Goal: Transaction & Acquisition: Purchase product/service

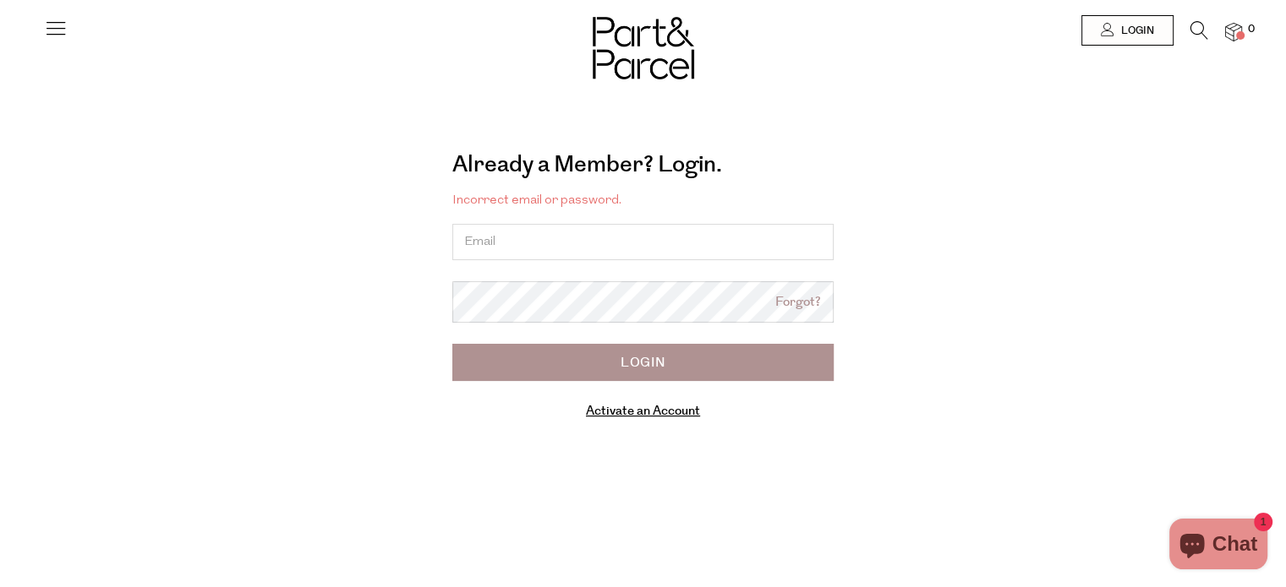
type input "[EMAIL_ADDRESS][DOMAIN_NAME]"
drag, startPoint x: 1221, startPoint y: 520, endPoint x: 1224, endPoint y: 538, distance: 18.1
click at [1221, 524] on body "Ready to stock up? Close No items in your parcel. Loading Join to Save on this …" at bounding box center [643, 448] width 1286 height 897
click at [1262, 547] on button "Chat 1" at bounding box center [1218, 544] width 98 height 51
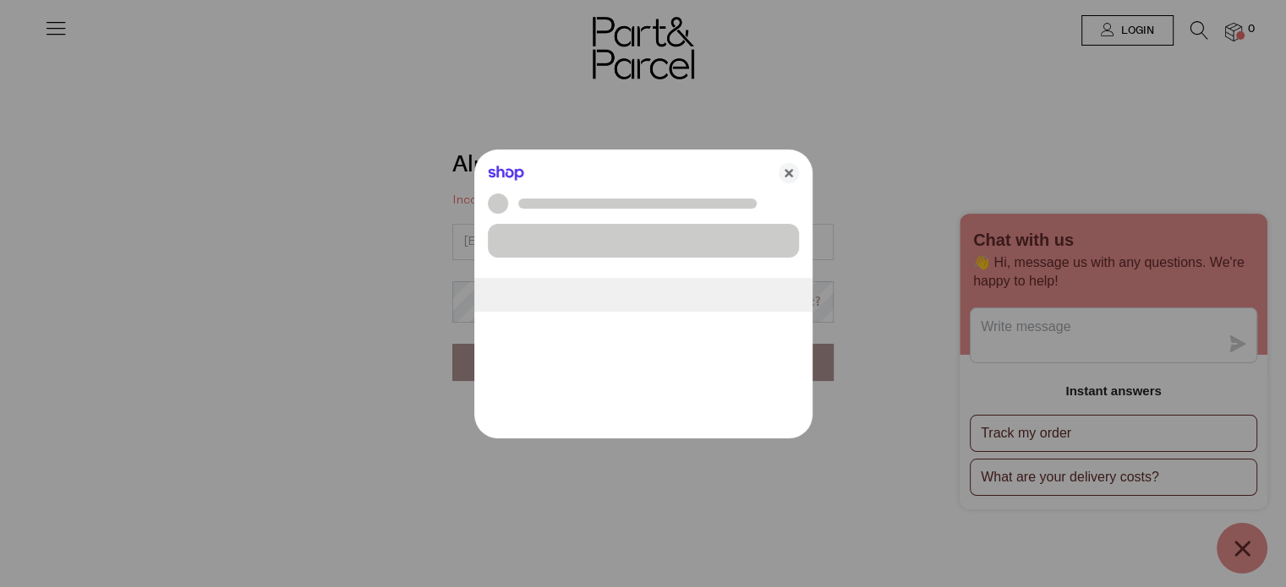
click at [1250, 543] on div at bounding box center [643, 293] width 1286 height 587
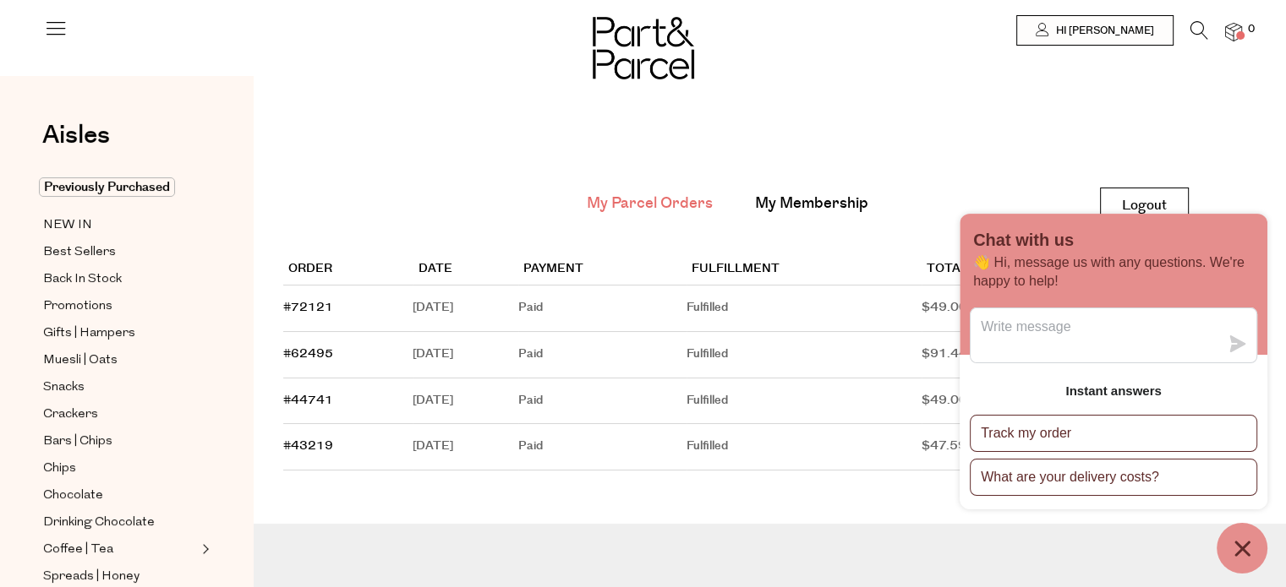
click at [1261, 136] on main "My Parcel Orders My Membership Logout Logout Order Date Payment Fulfillment Tot…" at bounding box center [770, 310] width 1032 height 419
click at [1246, 554] on icon "Chat window" at bounding box center [1241, 548] width 15 height 15
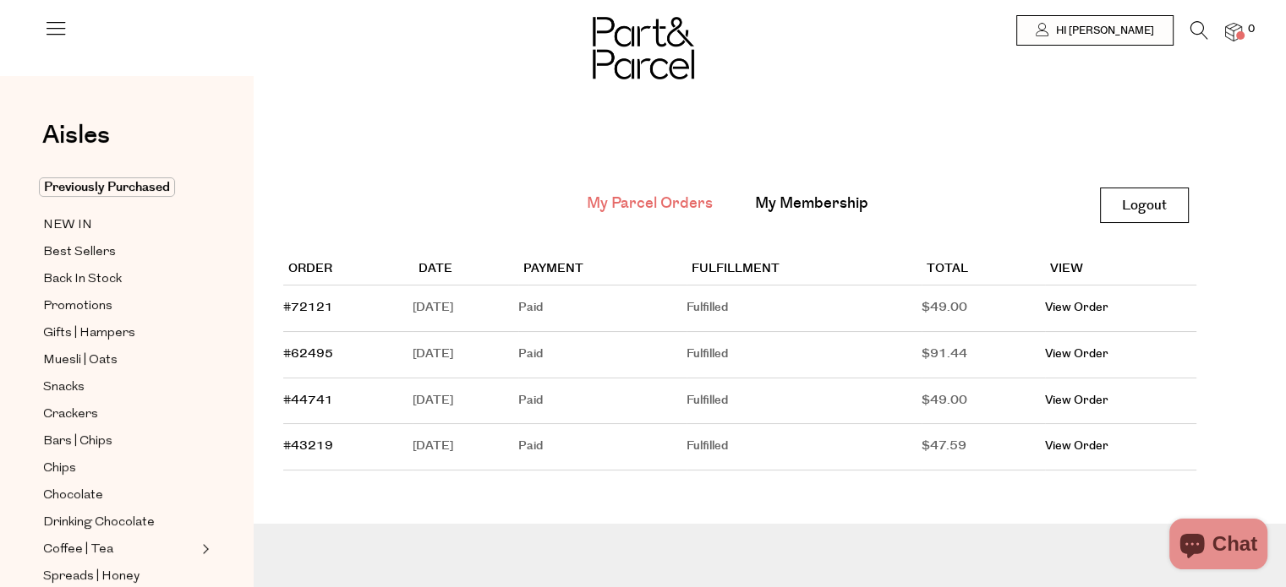
click at [1199, 23] on icon at bounding box center [1199, 30] width 18 height 19
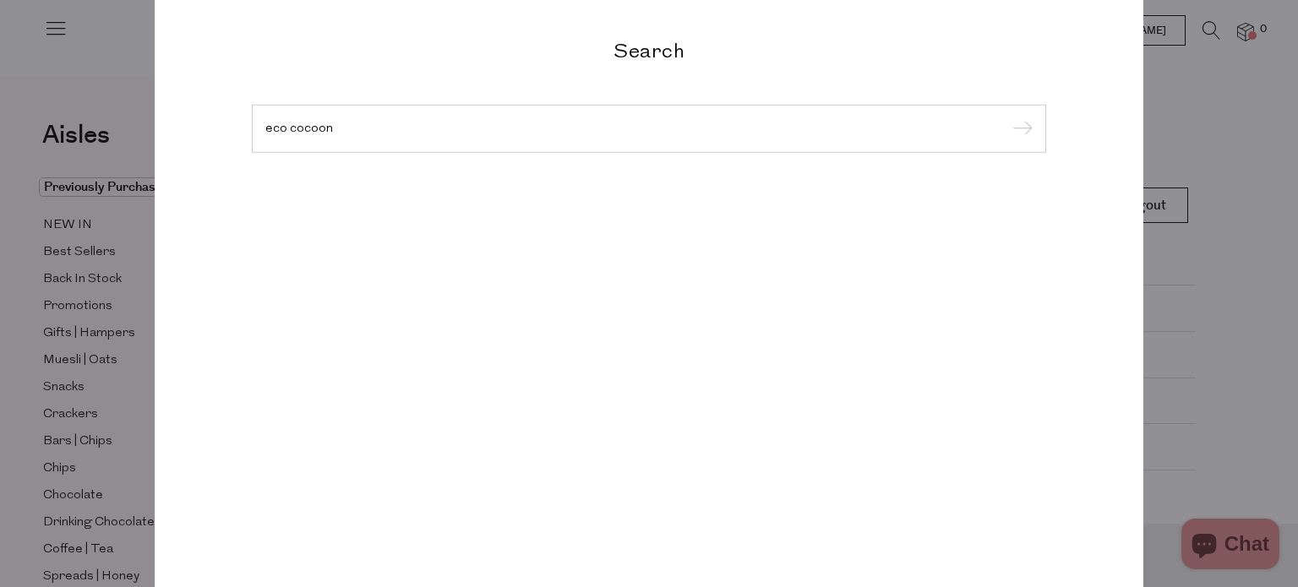
type input "eco cocoon"
click at [1008, 117] on input "submit" at bounding box center [1020, 129] width 25 height 25
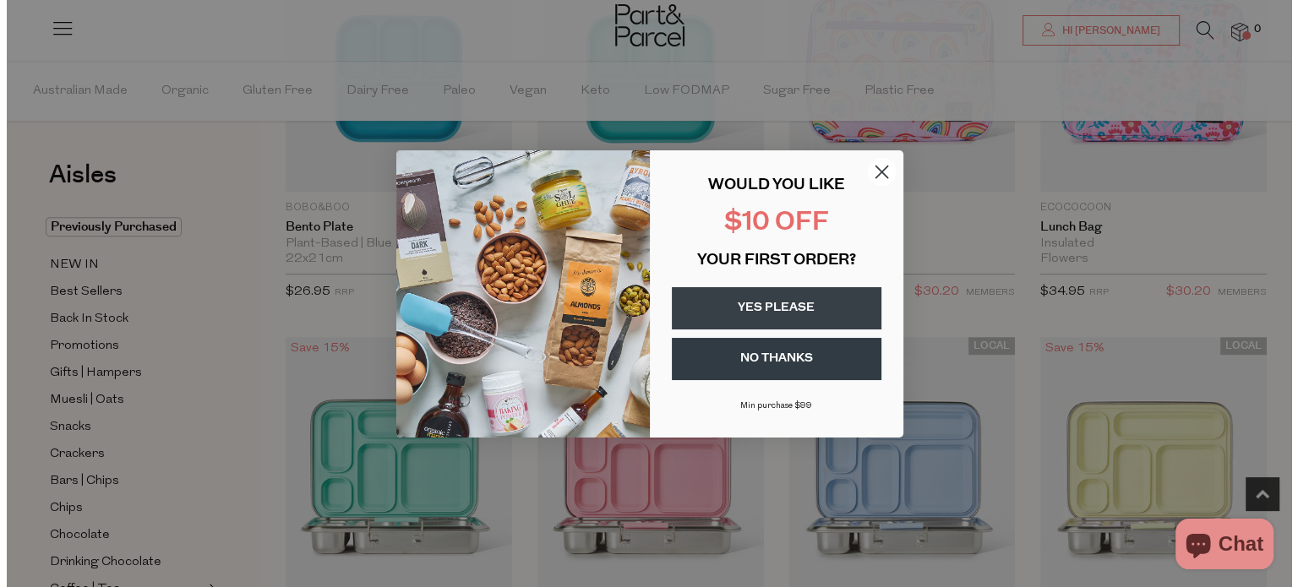
scroll to position [680, 0]
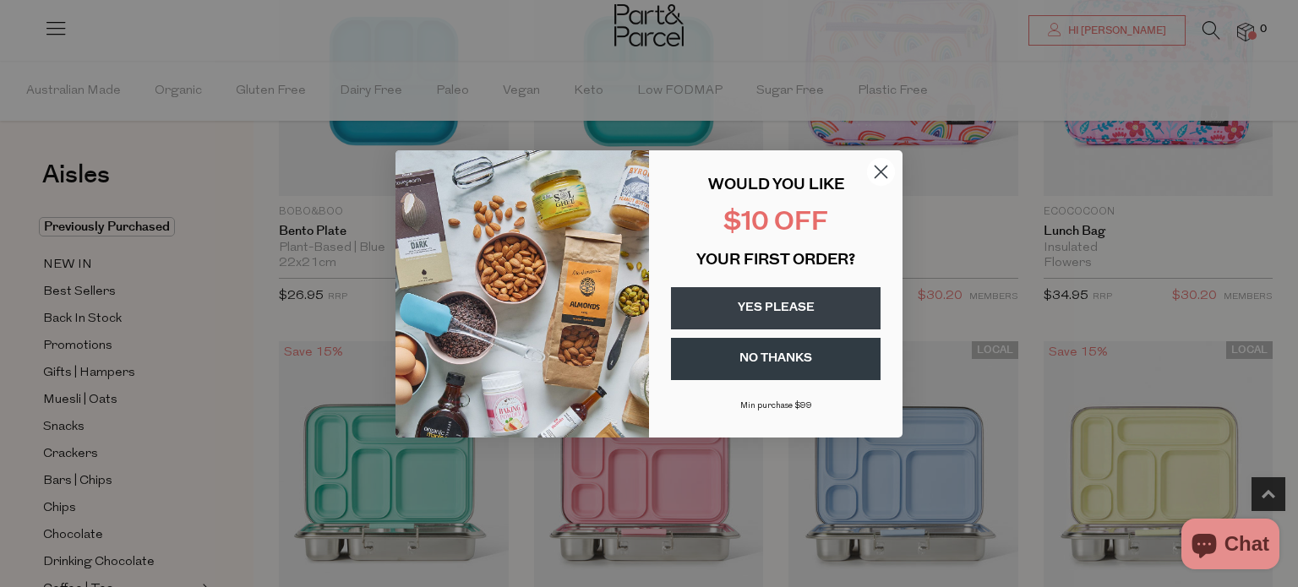
click at [869, 172] on circle "Close dialog" at bounding box center [881, 171] width 28 height 28
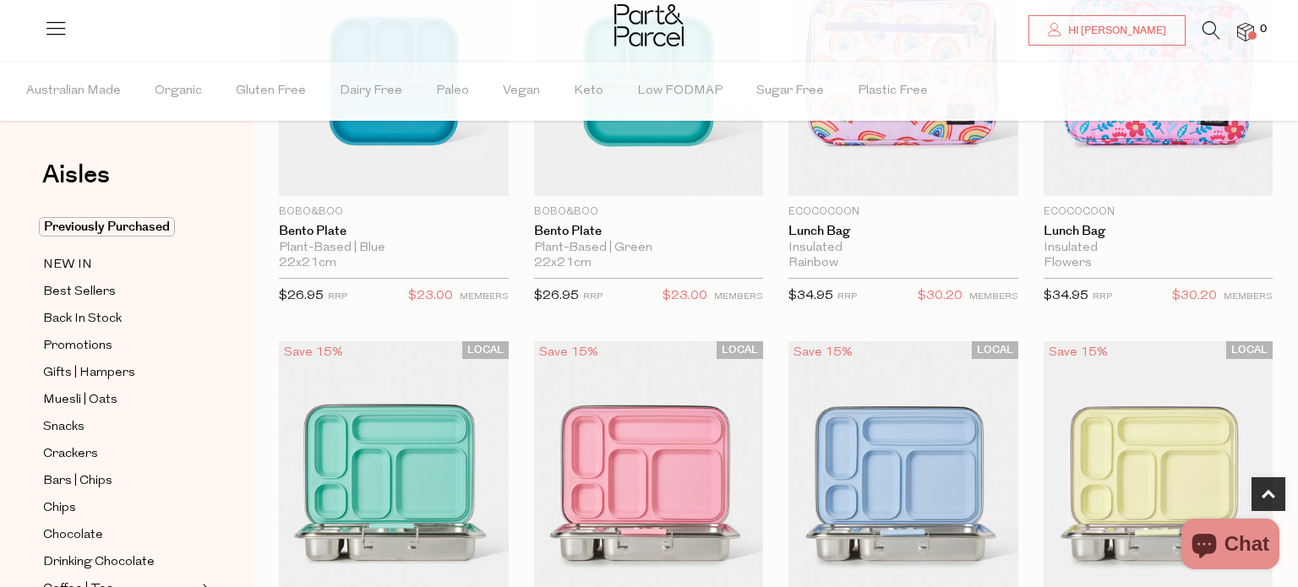
click at [882, 189] on circle "Close dialog" at bounding box center [881, 203] width 28 height 28
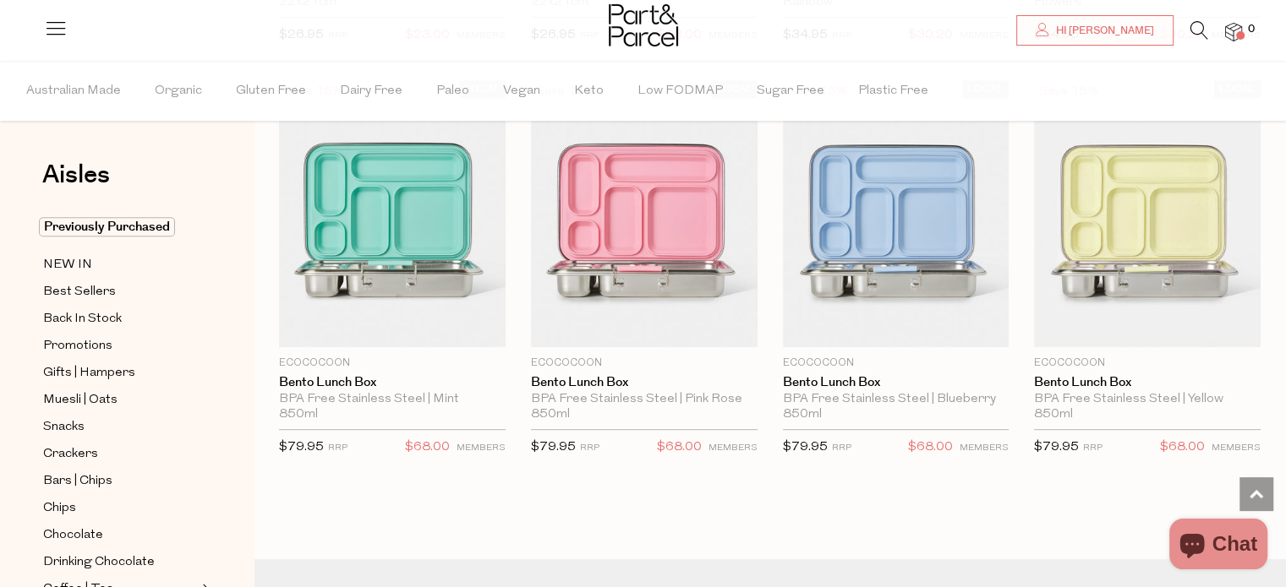
scroll to position [930, 0]
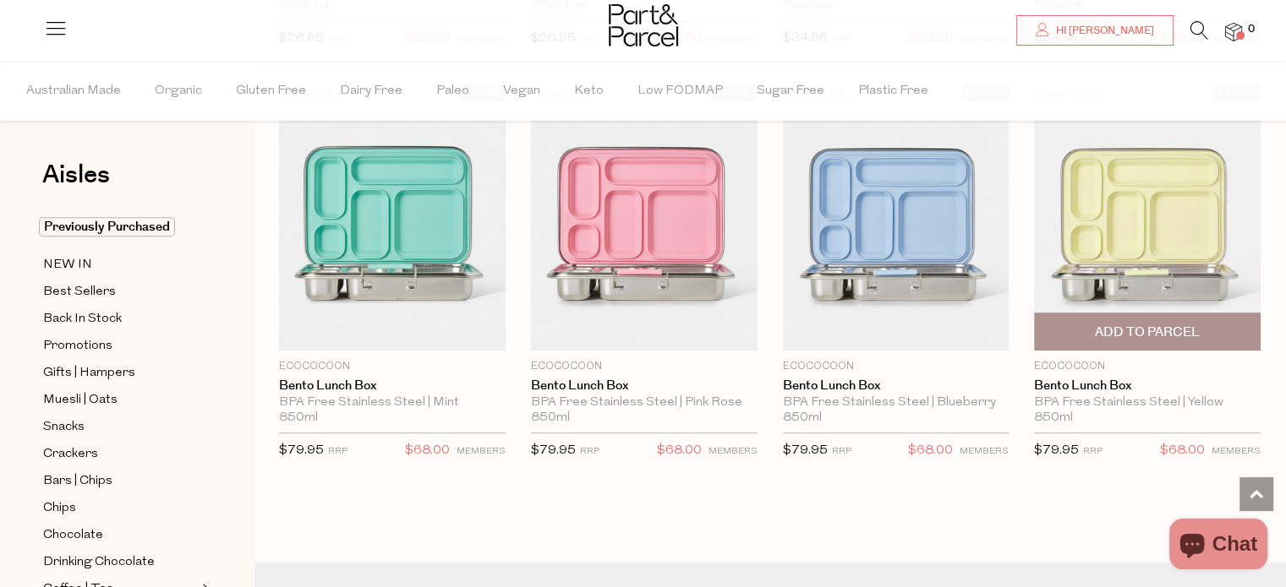
click at [1132, 266] on img at bounding box center [1147, 217] width 227 height 267
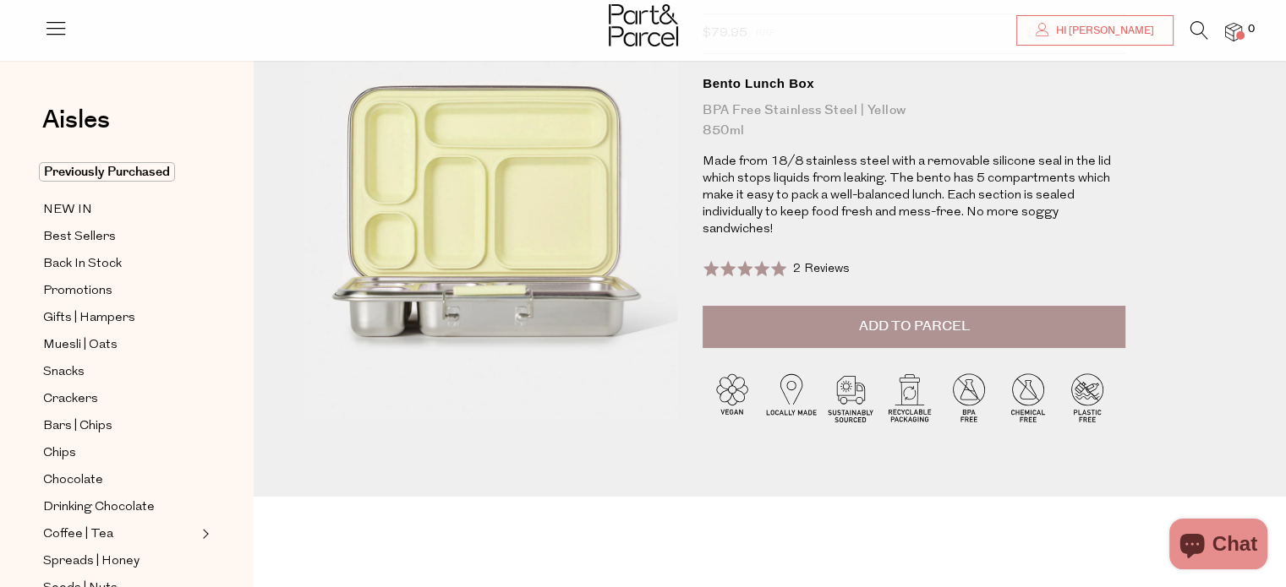
scroll to position [85, 0]
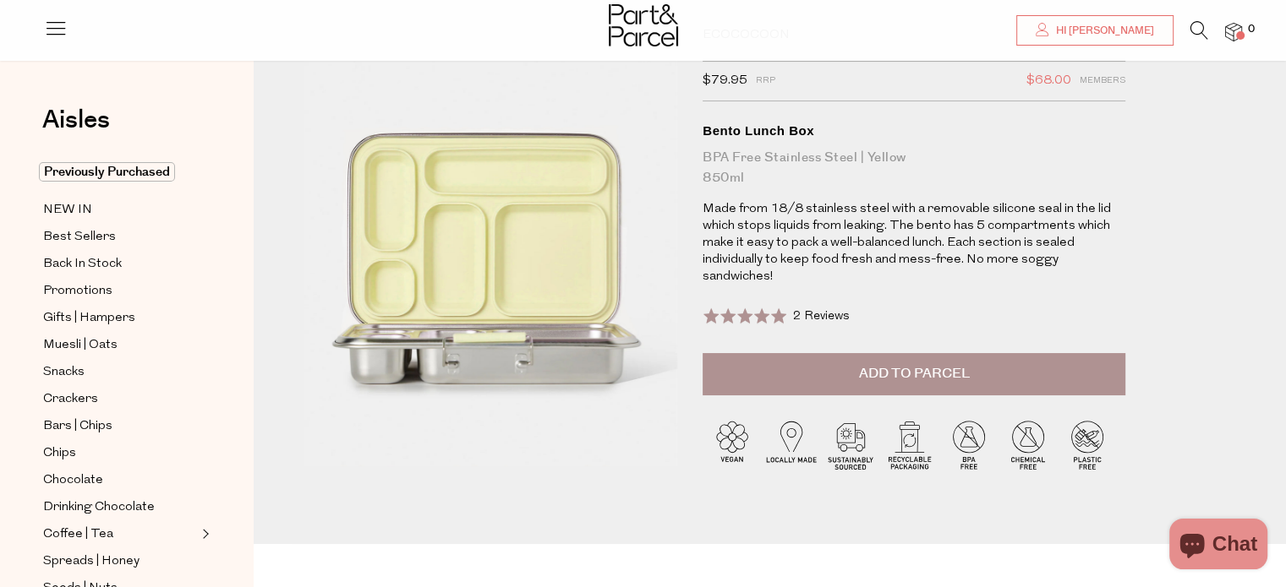
click at [912, 364] on span "Add to Parcel" at bounding box center [914, 373] width 111 height 19
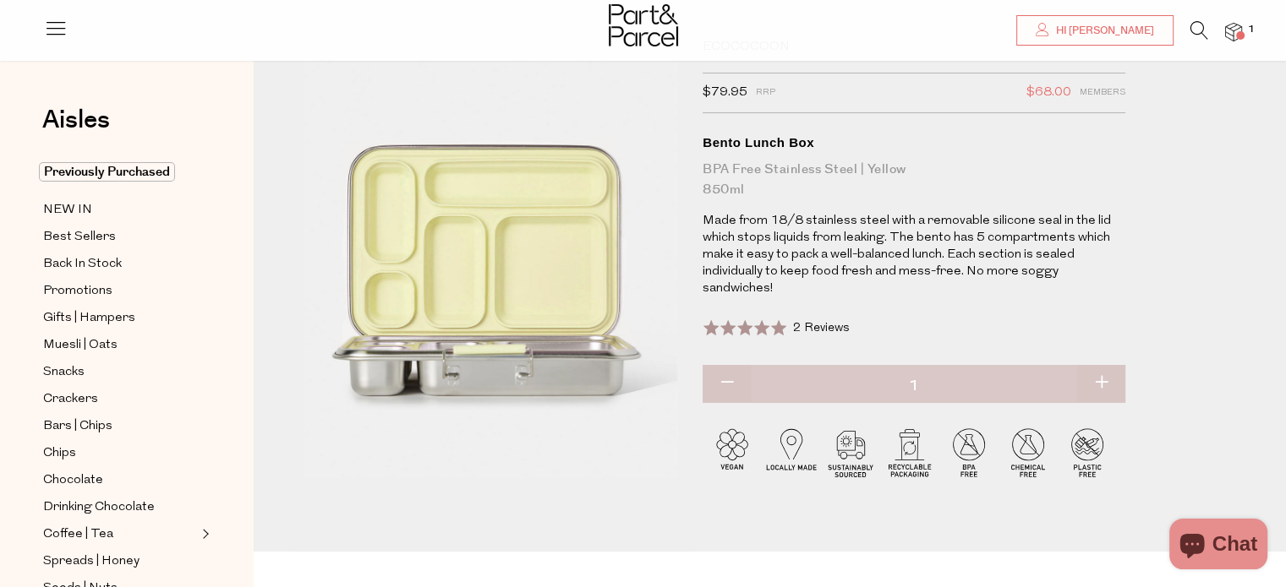
scroll to position [0, 0]
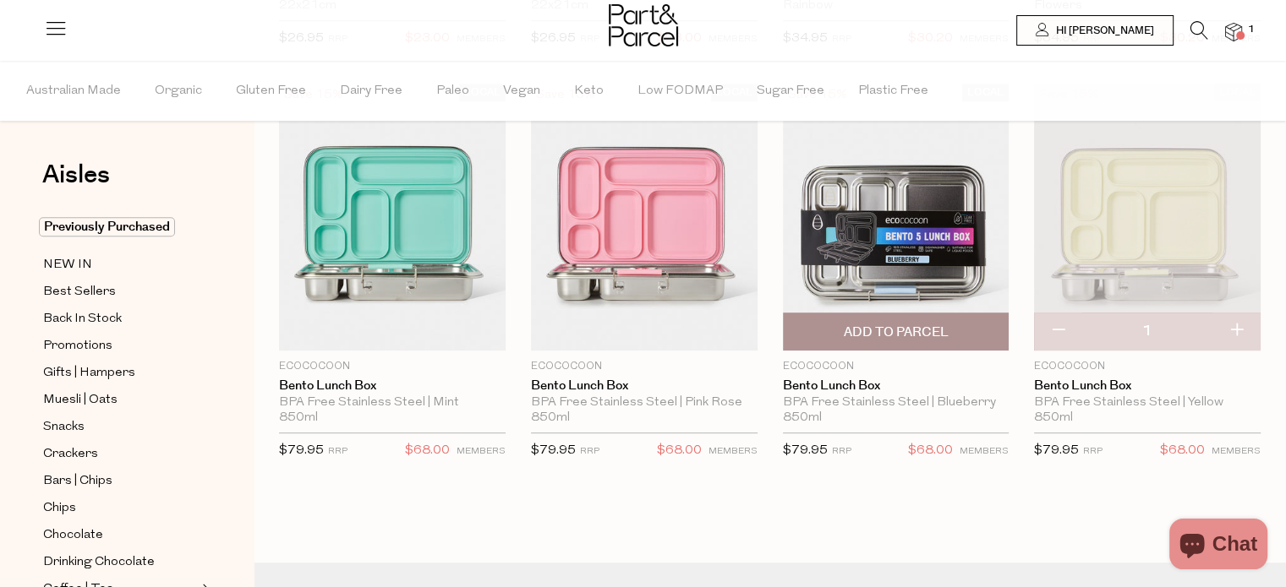
click at [904, 227] on img at bounding box center [896, 217] width 227 height 267
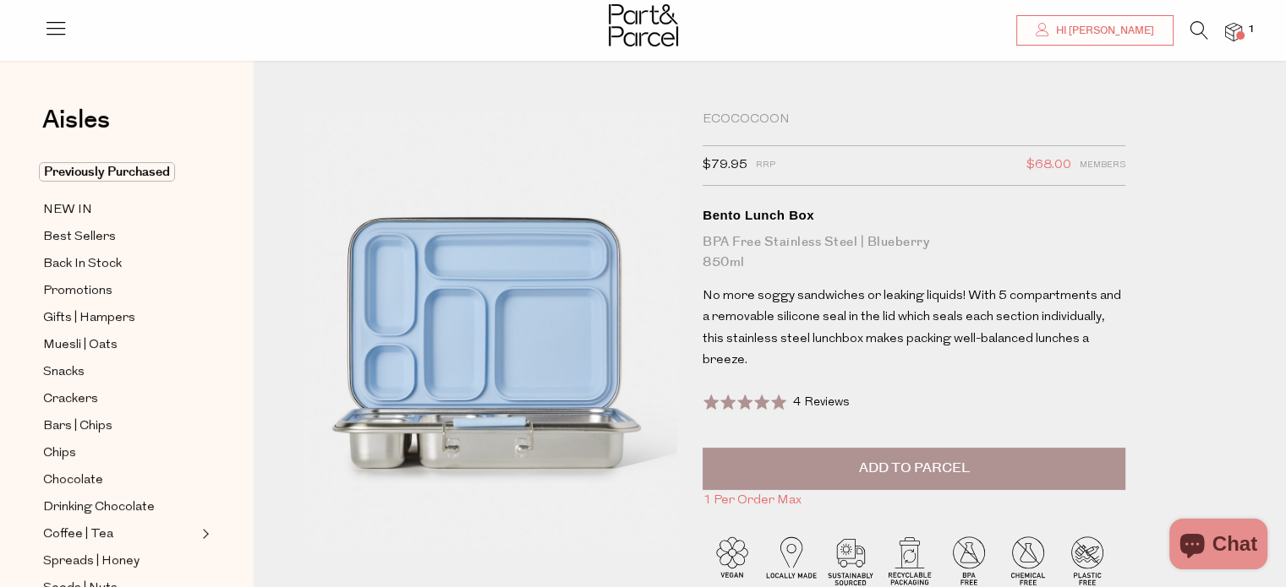
scroll to position [254, 0]
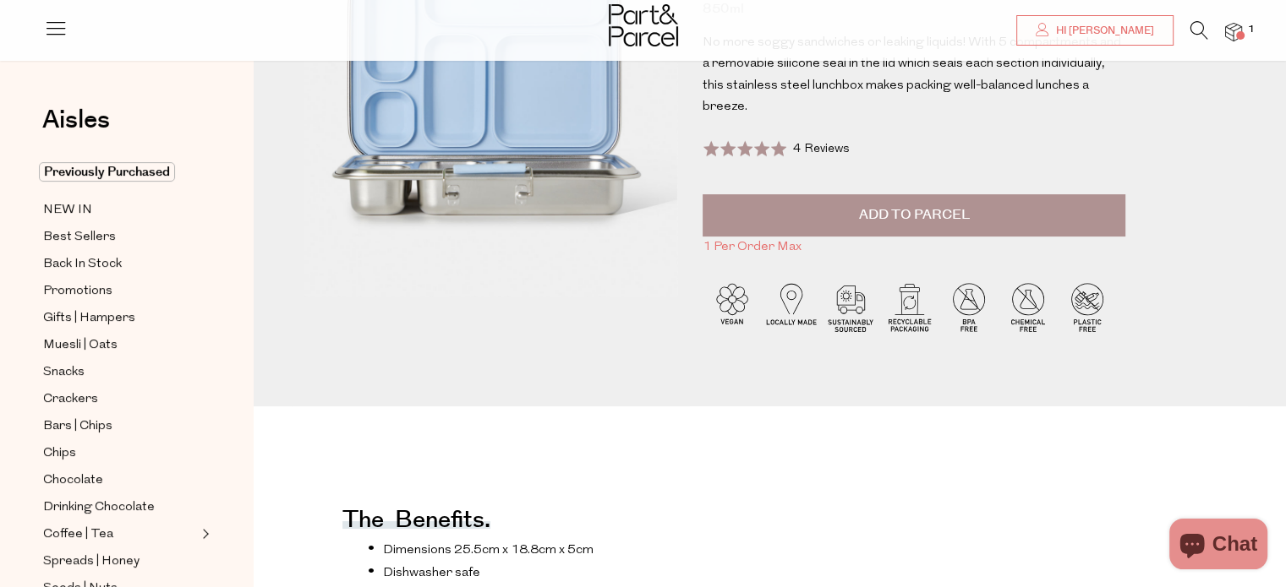
click at [904, 205] on span "Add to Parcel" at bounding box center [914, 214] width 111 height 19
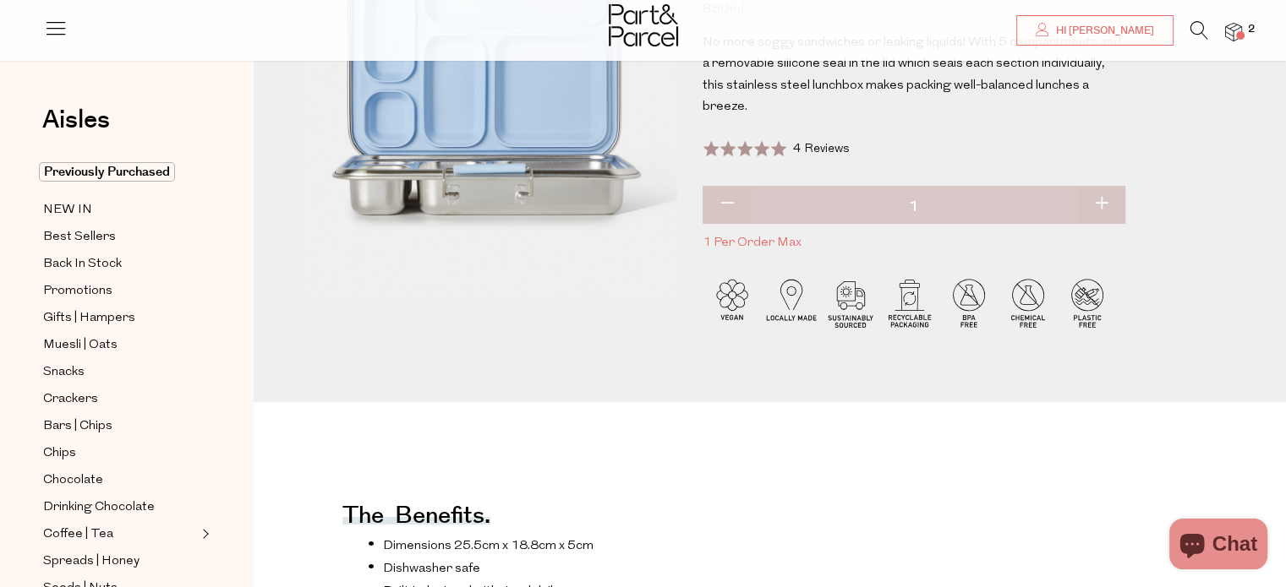
click at [1238, 34] on span at bounding box center [1240, 35] width 8 height 8
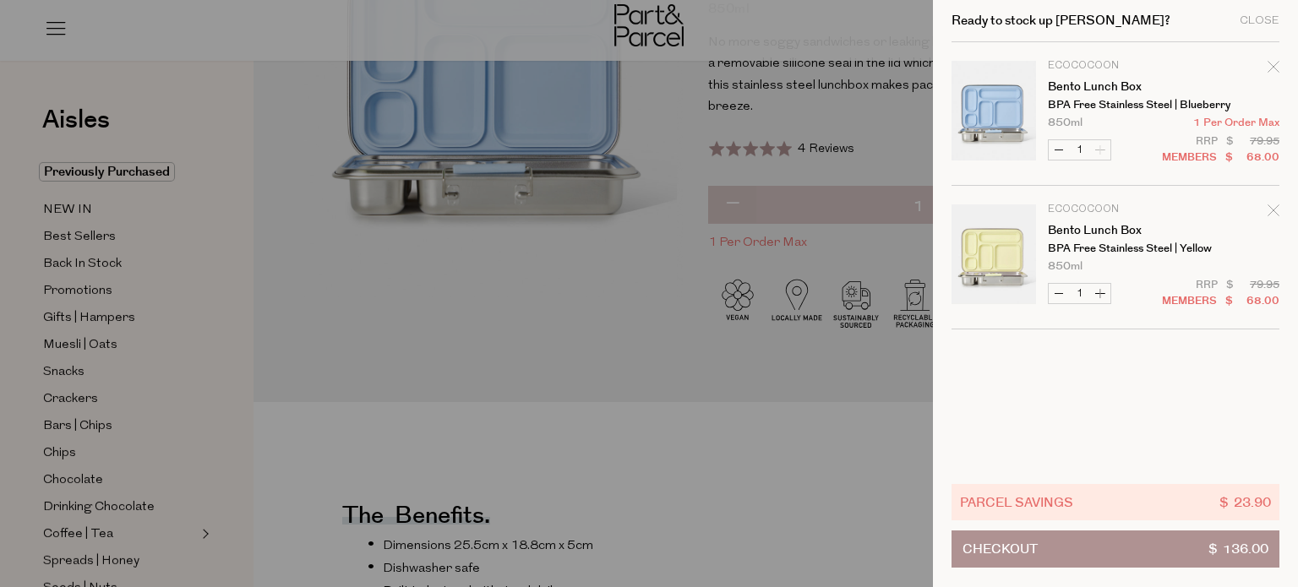
click at [880, 456] on div at bounding box center [649, 293] width 1298 height 587
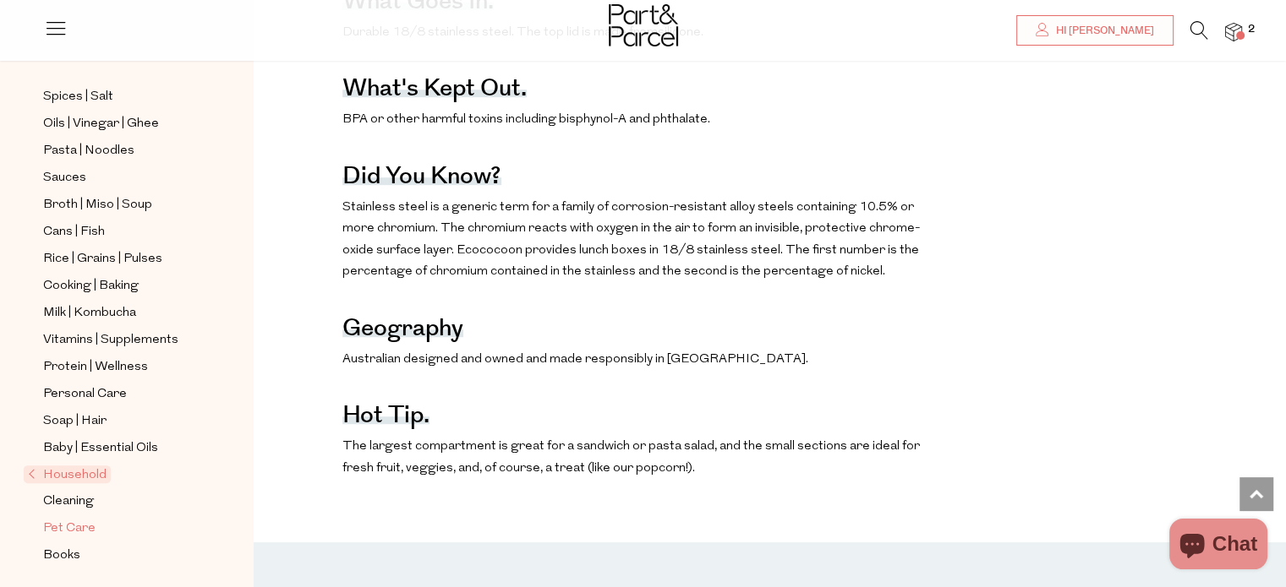
scroll to position [1099, 0]
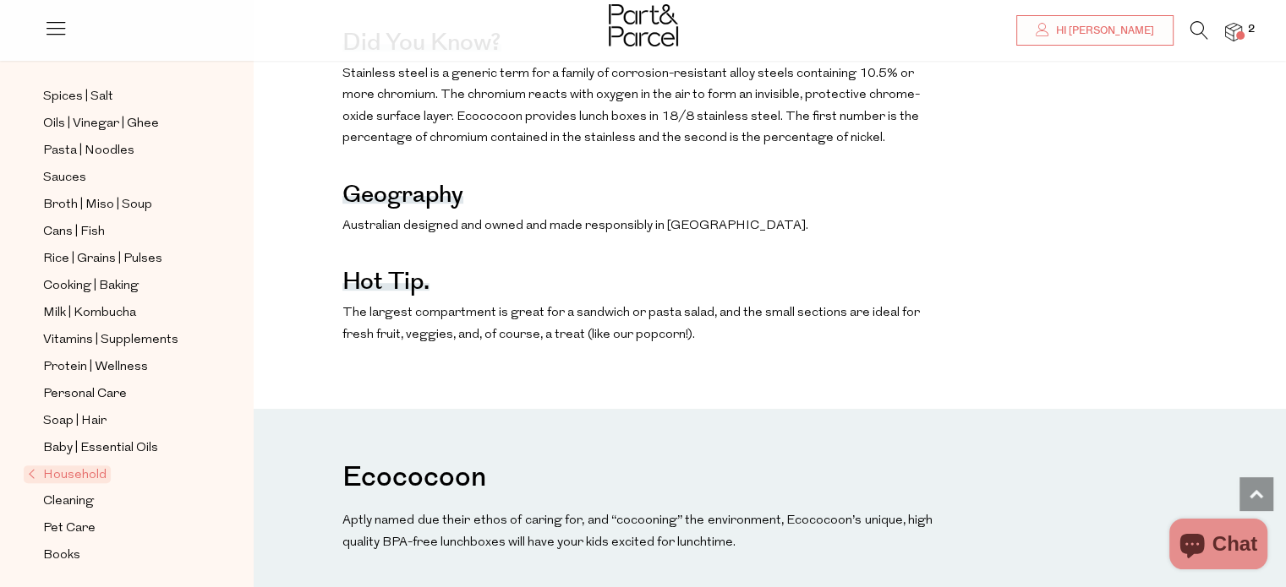
click at [49, 468] on span "Household" at bounding box center [67, 475] width 87 height 18
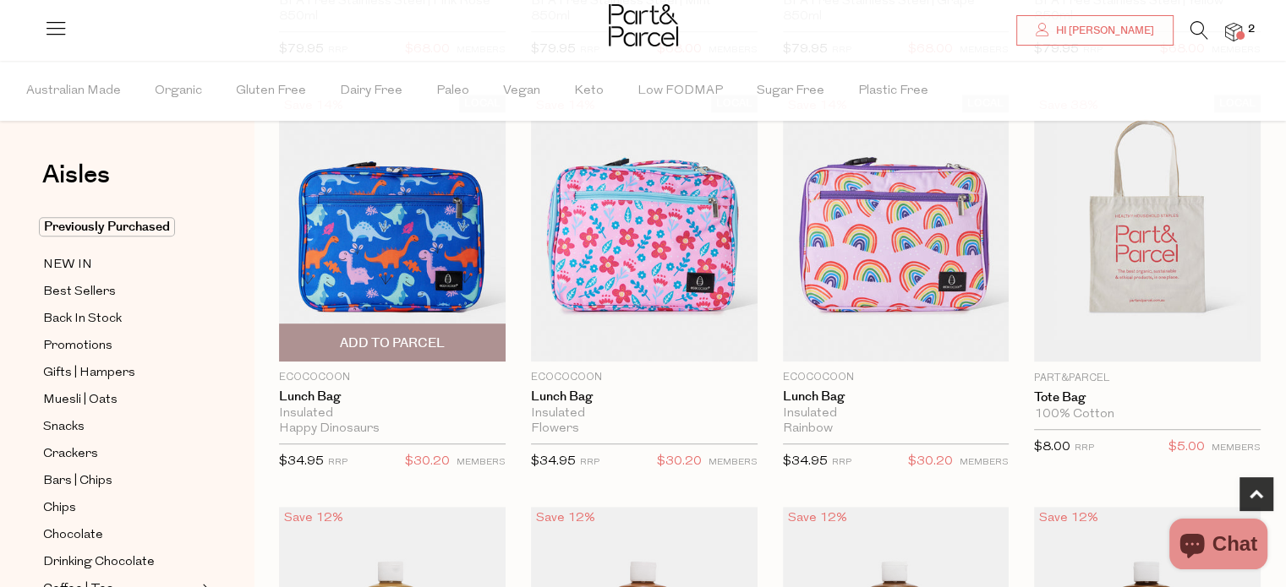
scroll to position [965, 0]
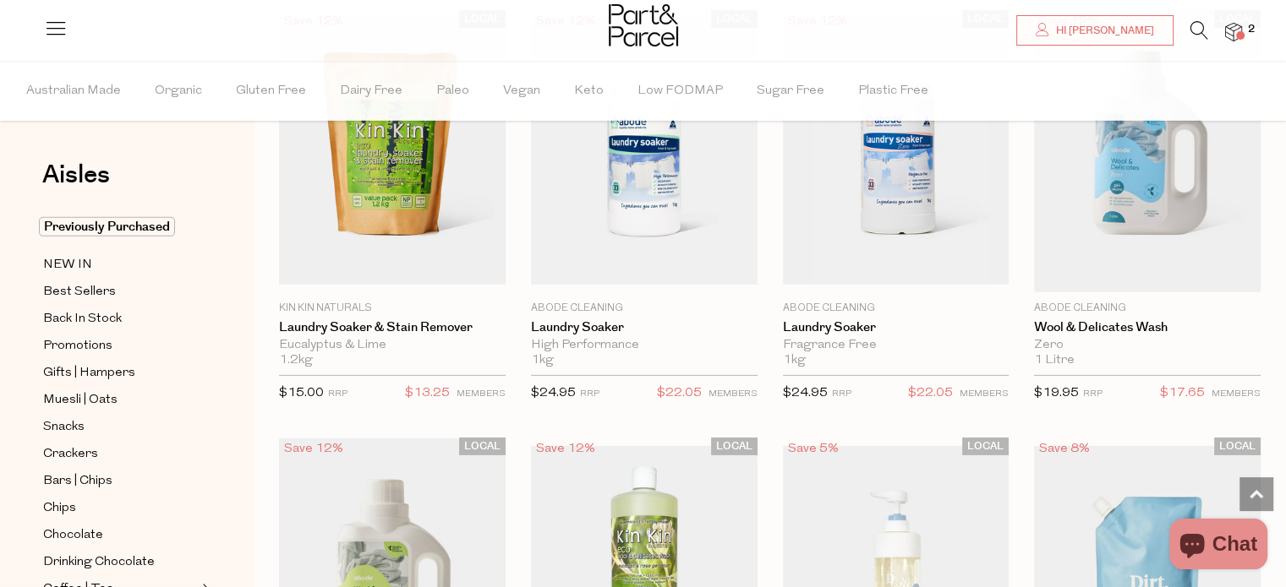
scroll to position [5200, 0]
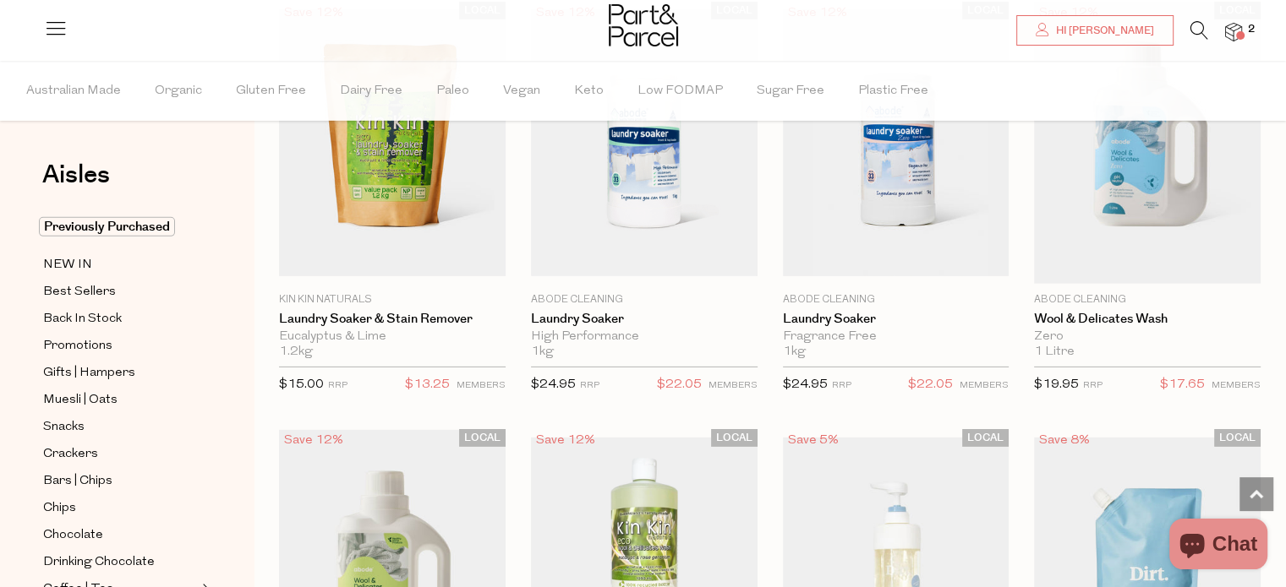
click at [1234, 26] on img at bounding box center [1233, 32] width 17 height 19
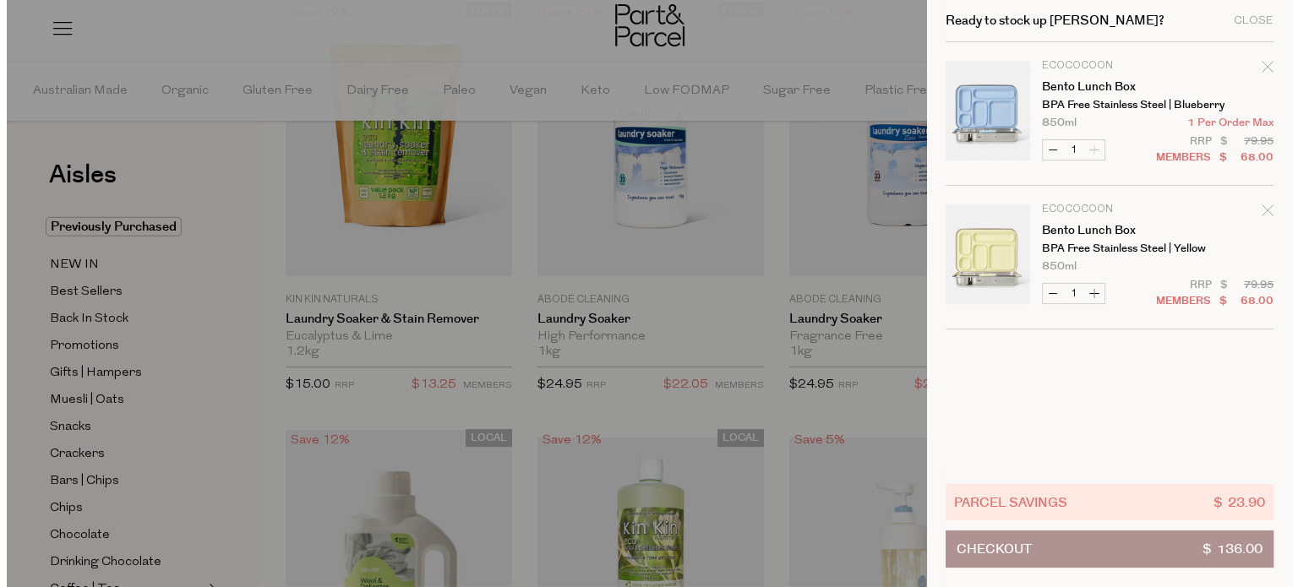
scroll to position [5246, 0]
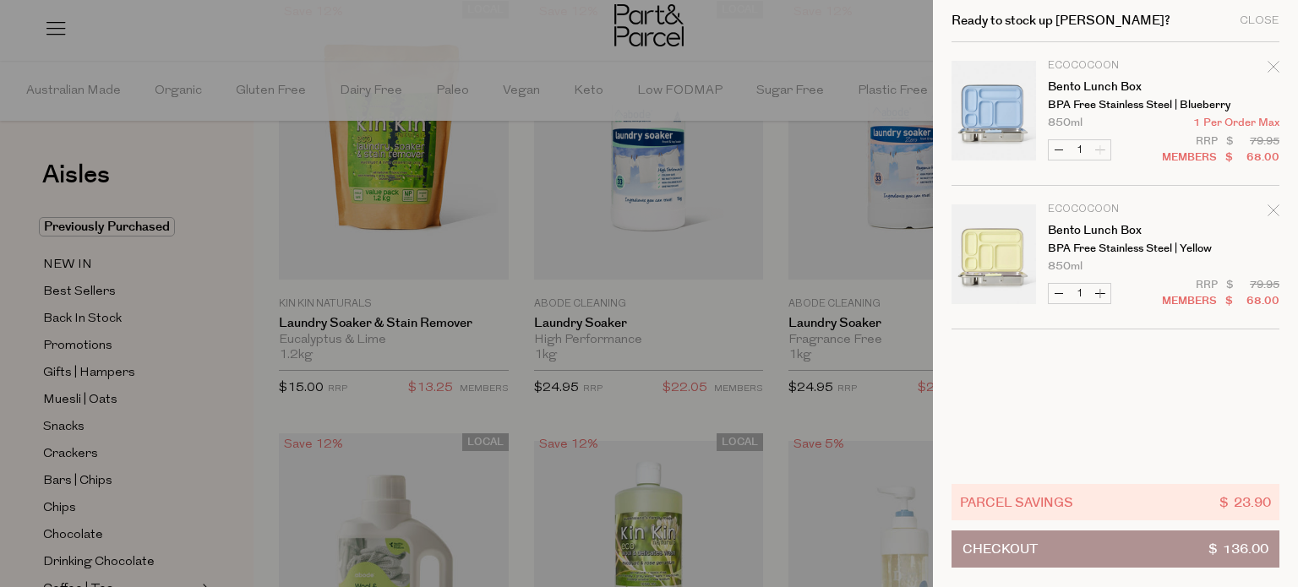
click at [221, 197] on div at bounding box center [649, 293] width 1298 height 587
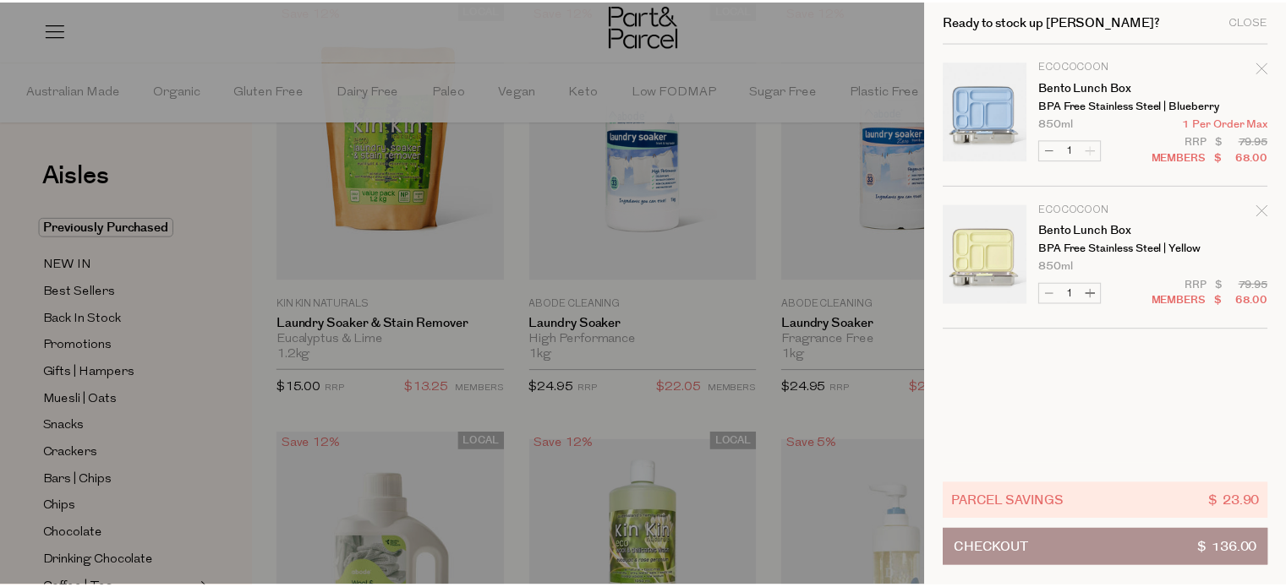
scroll to position [5200, 0]
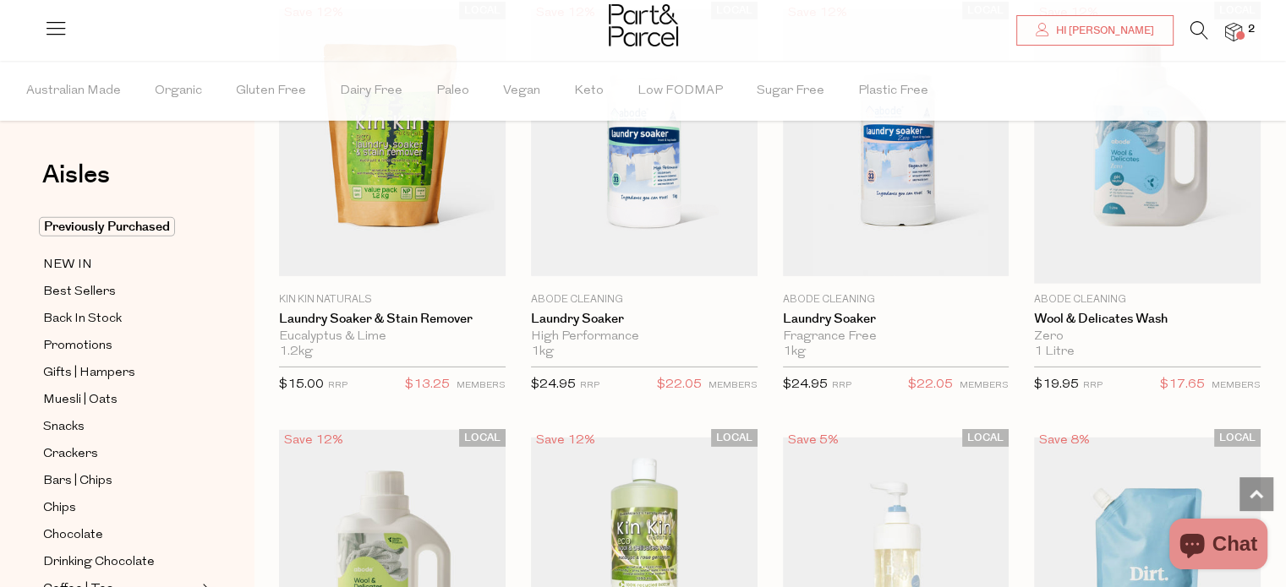
click at [1236, 33] on span at bounding box center [1240, 35] width 8 height 8
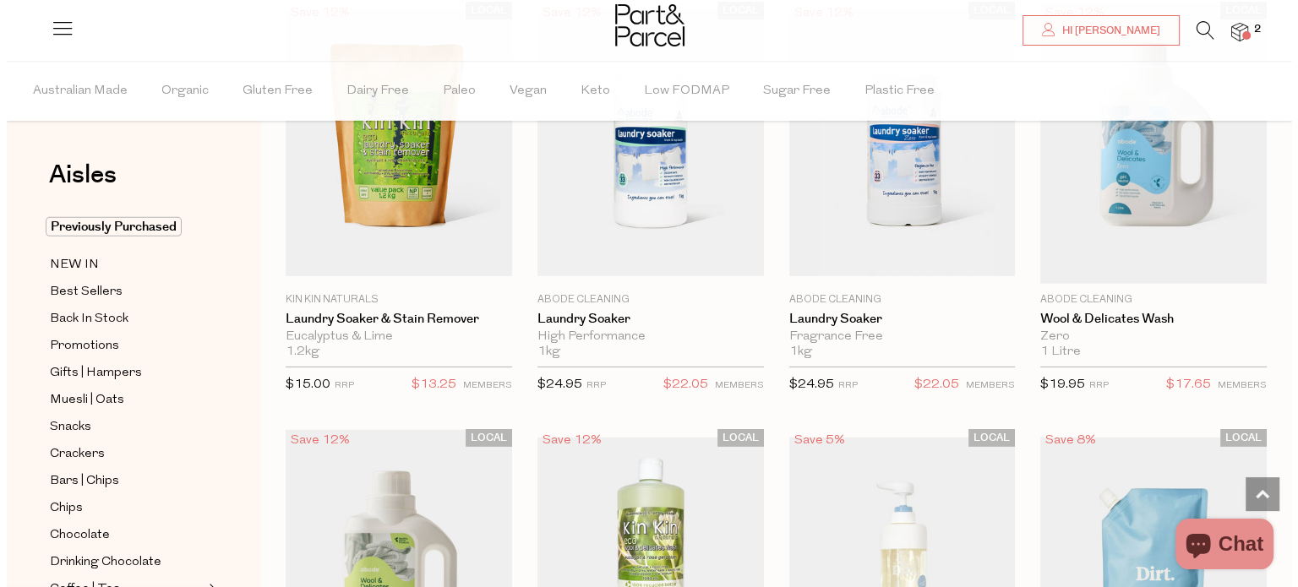
scroll to position [5246, 0]
